Goal: Find specific page/section: Find specific page/section

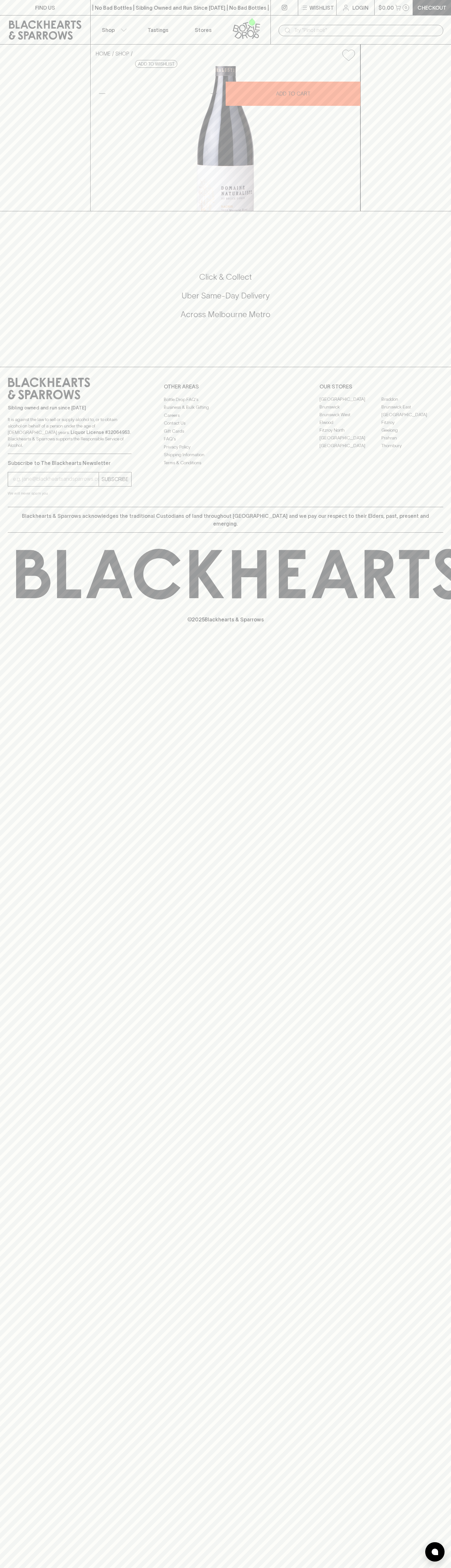
click at [82, 4] on link "FIND US" at bounding box center [45, 7] width 90 height 15
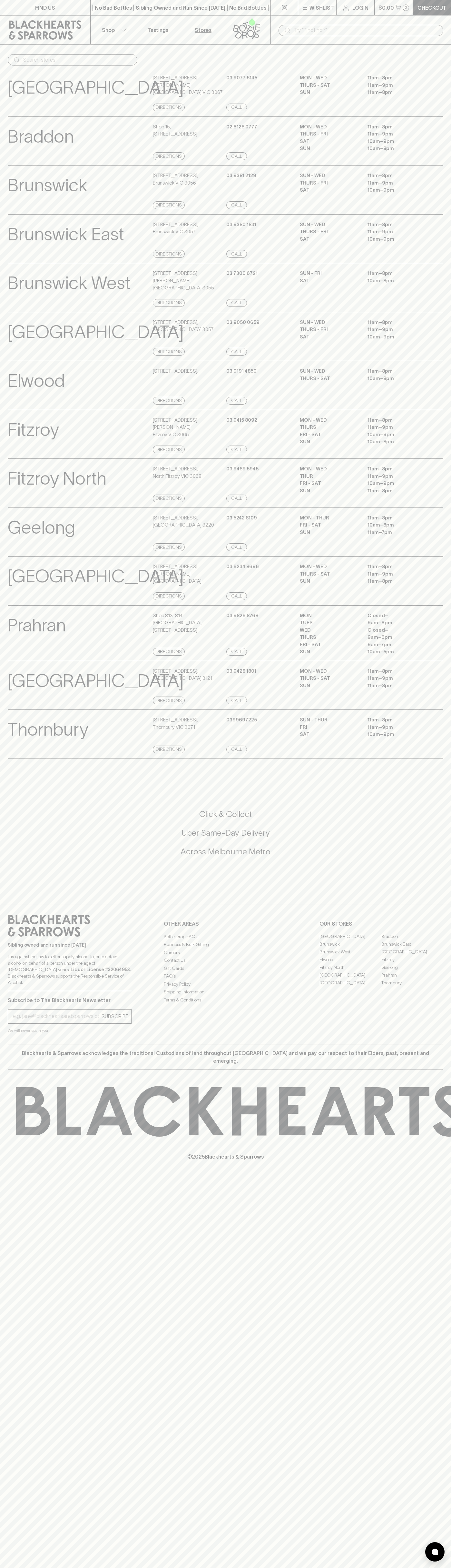
click at [193, 1568] on html "FIND US | No Bad Bottles | Sibling Owned and Run Since 2006 | No Bad Bottles | …" at bounding box center [226, 784] width 451 height 1568
click at [8, 1251] on div "FIND US | No Bad Bottles | Sibling Owned and Run Since 2006 | No Bad Bottles | …" at bounding box center [226, 784] width 451 height 1568
